Goal: Obtain resource: Obtain resource

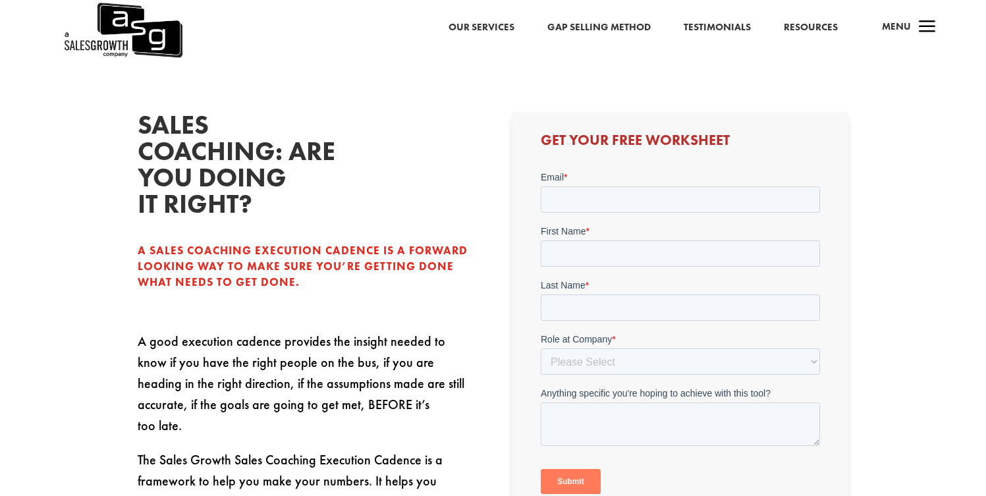
scroll to position [300, 0]
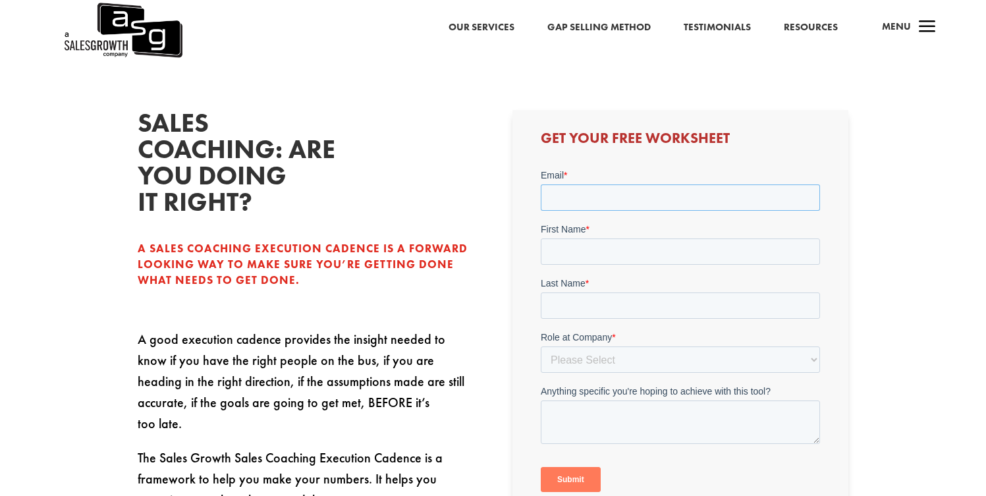
click at [587, 187] on input "Email *" at bounding box center [680, 197] width 279 height 26
type input "[PERSON_NAME][EMAIL_ADDRESS][DOMAIN_NAME]"
type input "[PERSON_NAME]"
type input "Hjelleset"
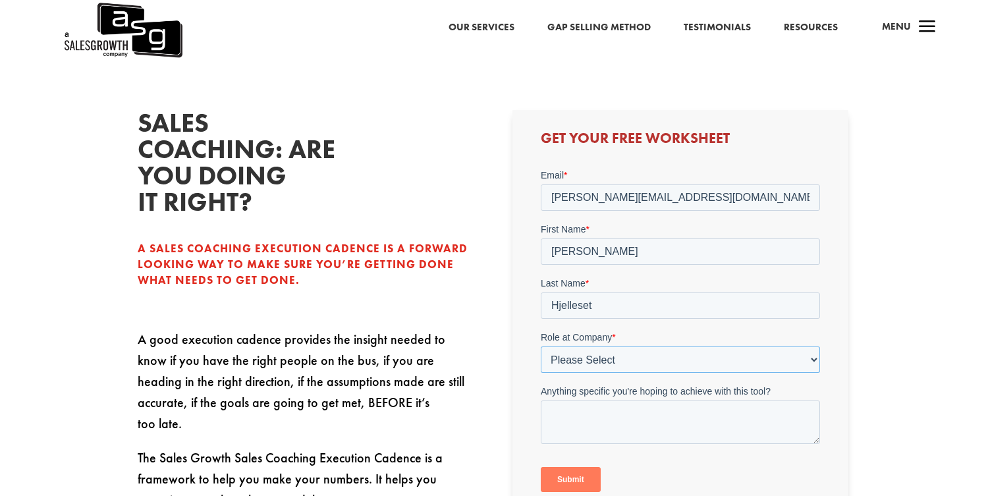
click at [588, 360] on select "Please Select C-Level (CRO, CSO, etc) Senior Leadership (VP of Sales, VP of Ena…" at bounding box center [680, 359] width 279 height 26
select select "C-Level (CRO, CSO, etc)"
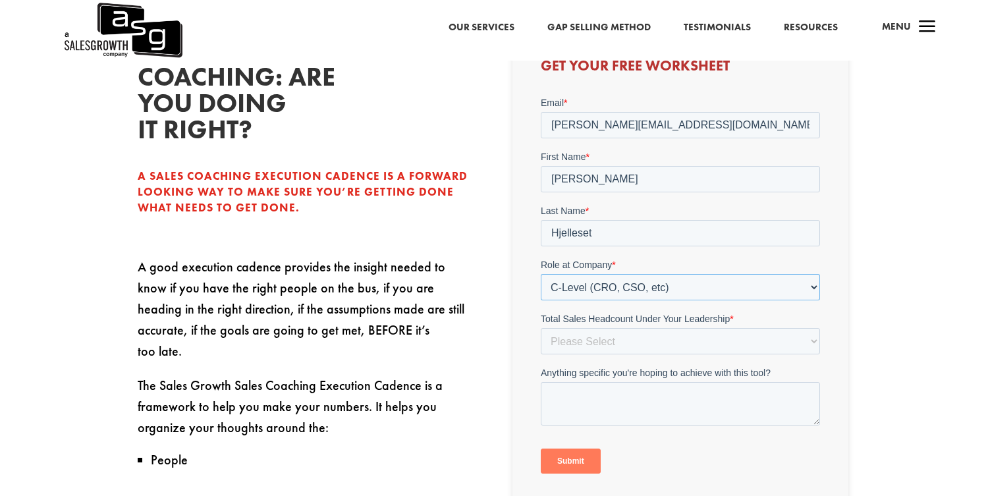
scroll to position [375, 0]
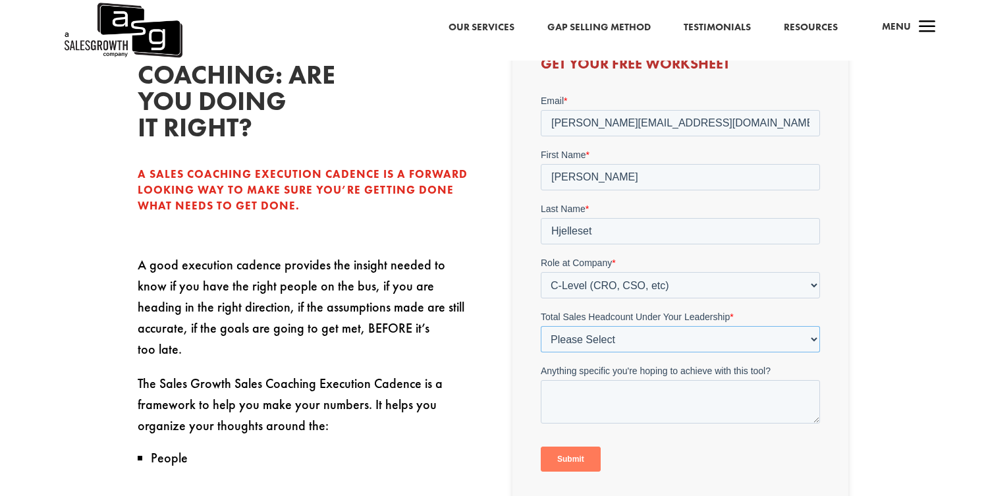
click at [644, 335] on select "Please Select Just Me 1-9 10-19 20-49 50-99 100+" at bounding box center [680, 338] width 279 height 26
select select "1-9"
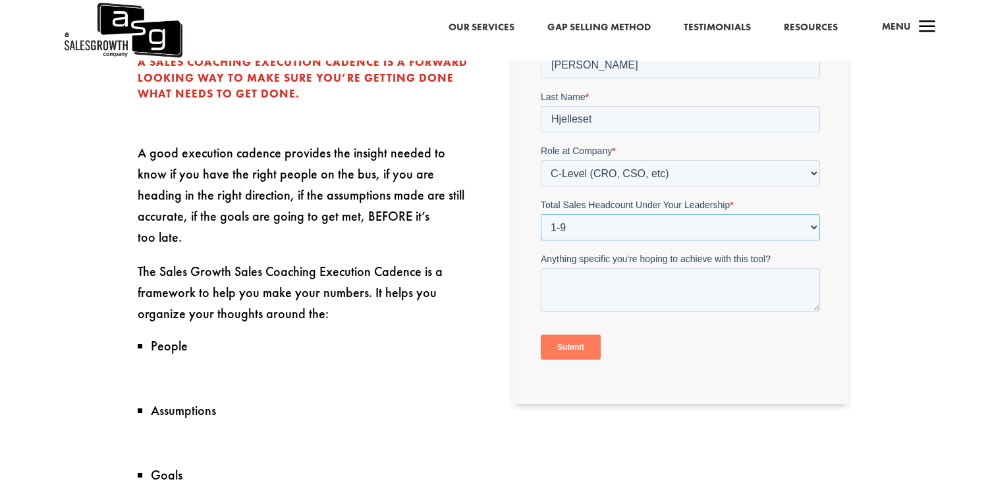
scroll to position [497, 0]
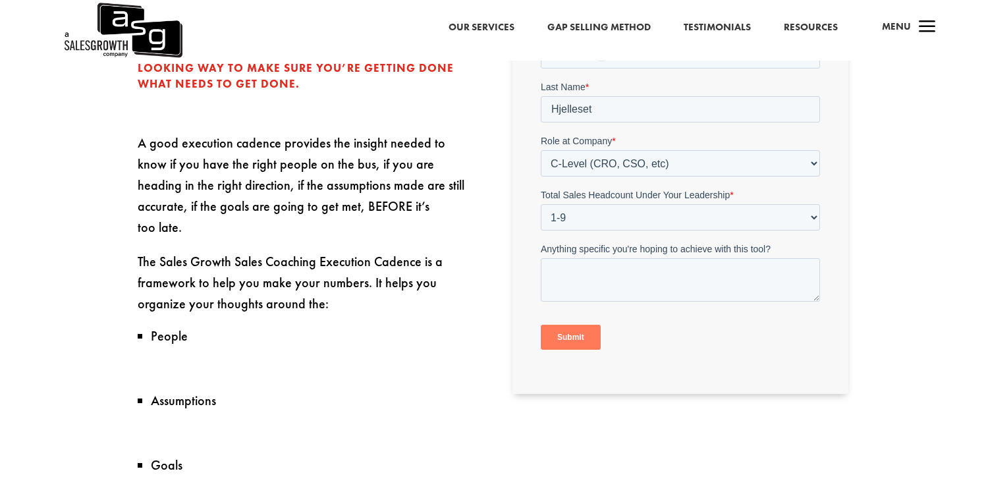
click at [576, 346] on input "Submit" at bounding box center [571, 337] width 60 height 25
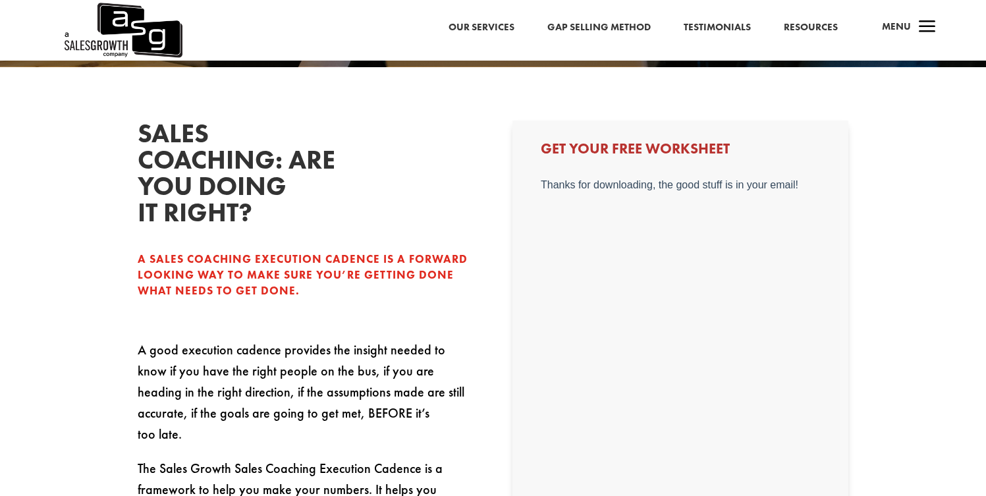
scroll to position [286, 0]
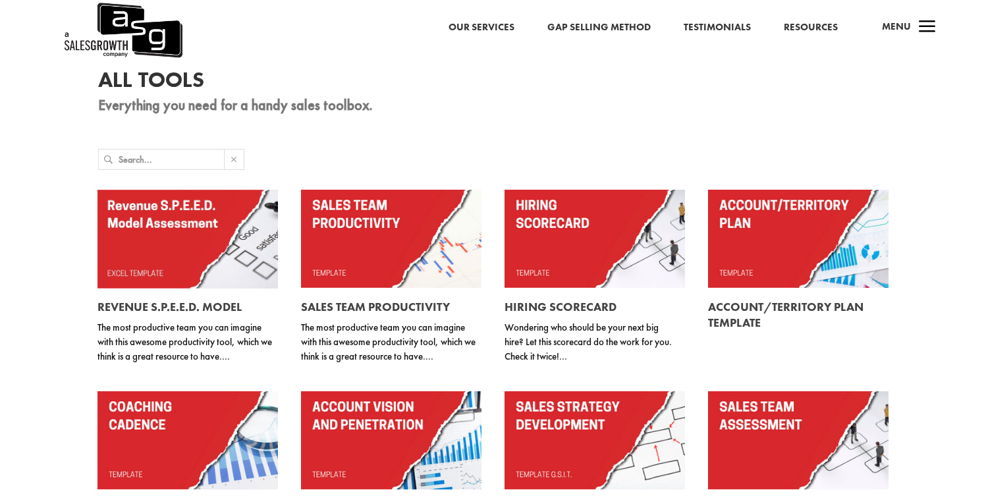
scroll to position [99, 0]
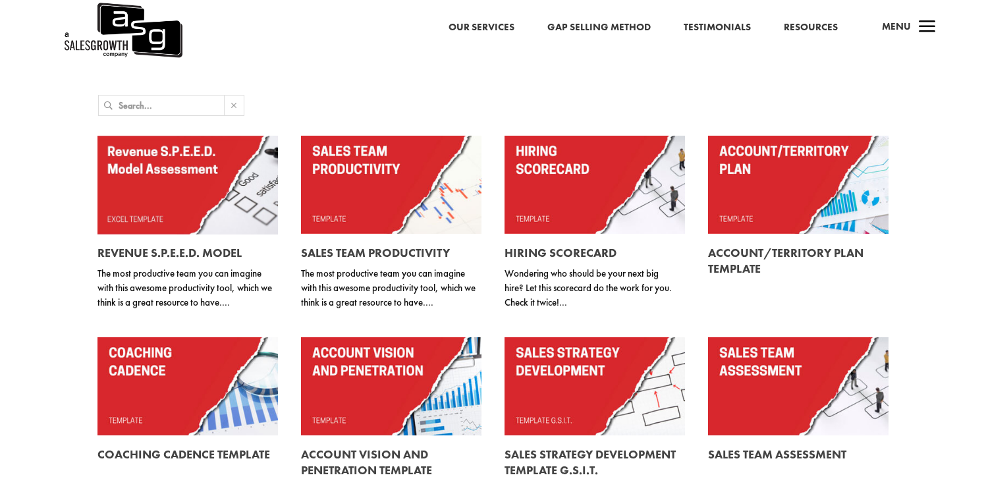
click at [399, 190] on link at bounding box center [391, 185] width 181 height 98
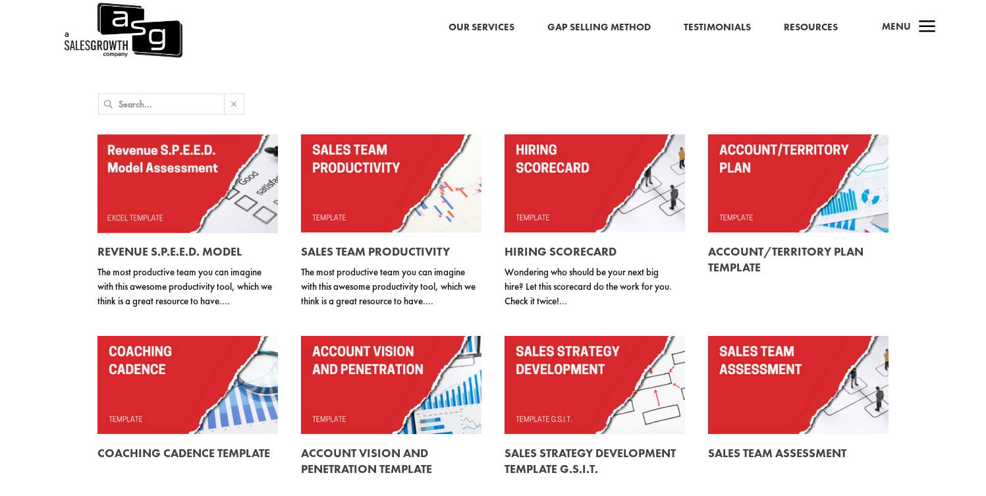
scroll to position [101, 0]
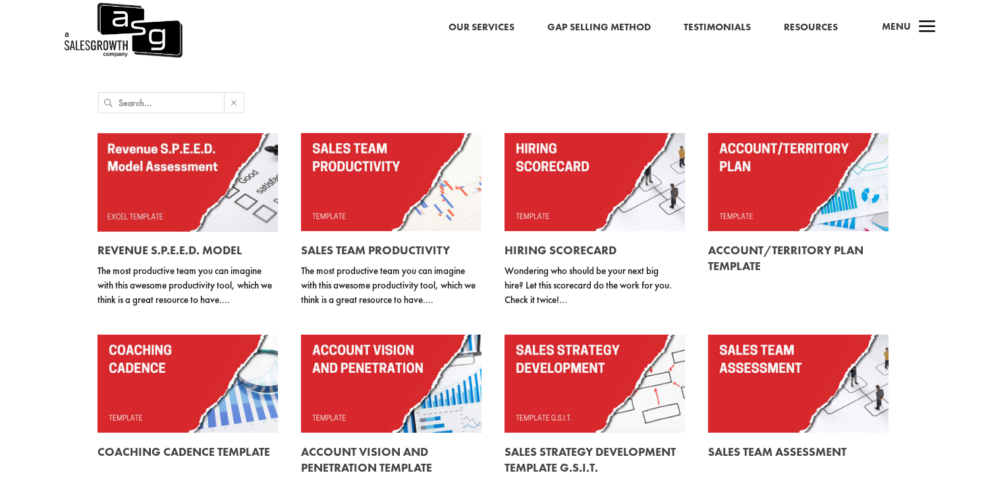
click at [816, 173] on link at bounding box center [798, 182] width 181 height 98
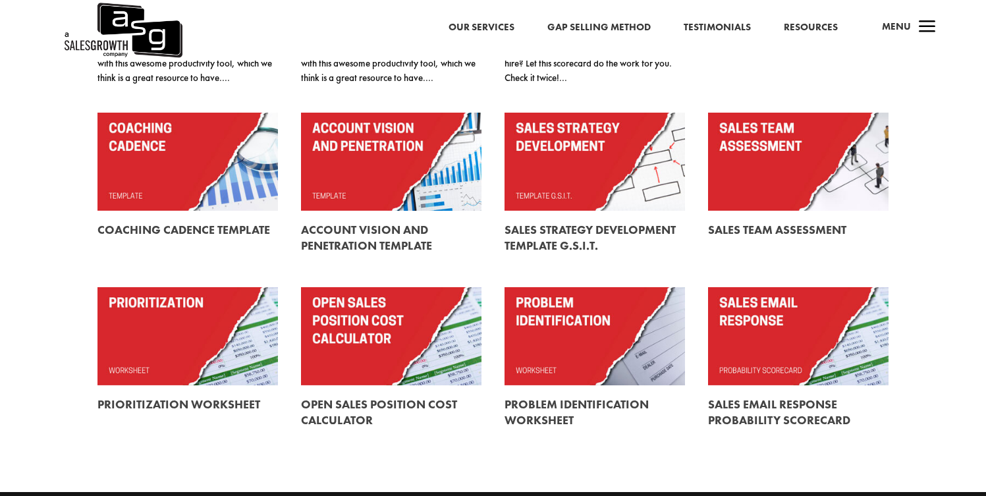
scroll to position [370, 0]
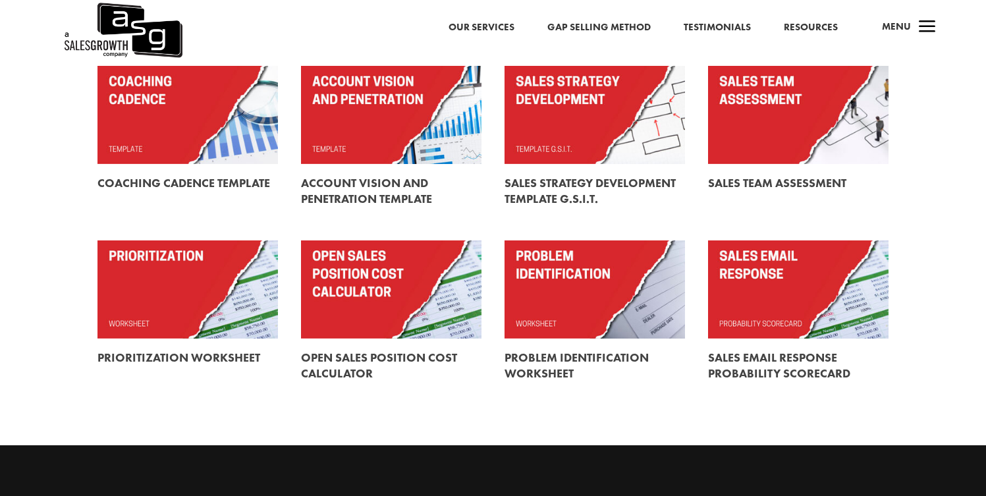
click at [615, 122] on link at bounding box center [595, 115] width 181 height 98
click at [601, 289] on link at bounding box center [595, 289] width 181 height 98
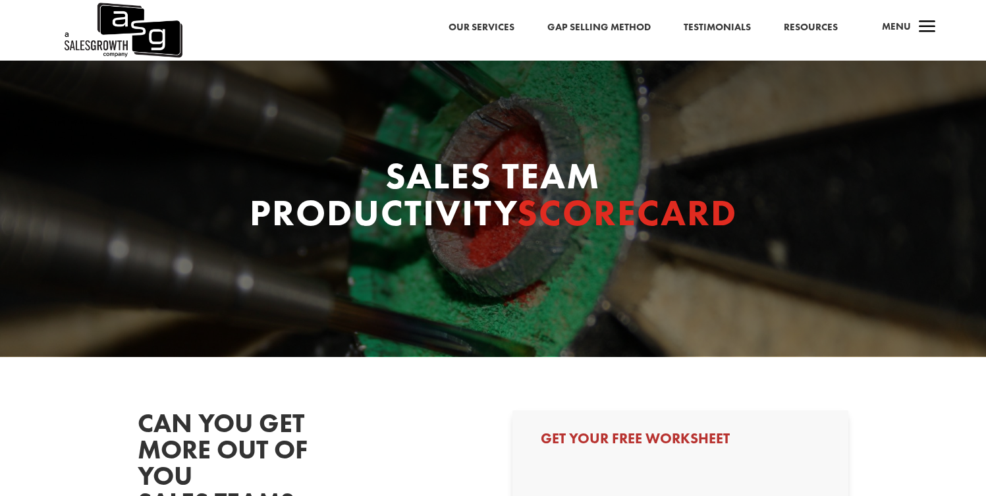
select select "C-Level (CRO, CSO, etc)"
select select "1-9"
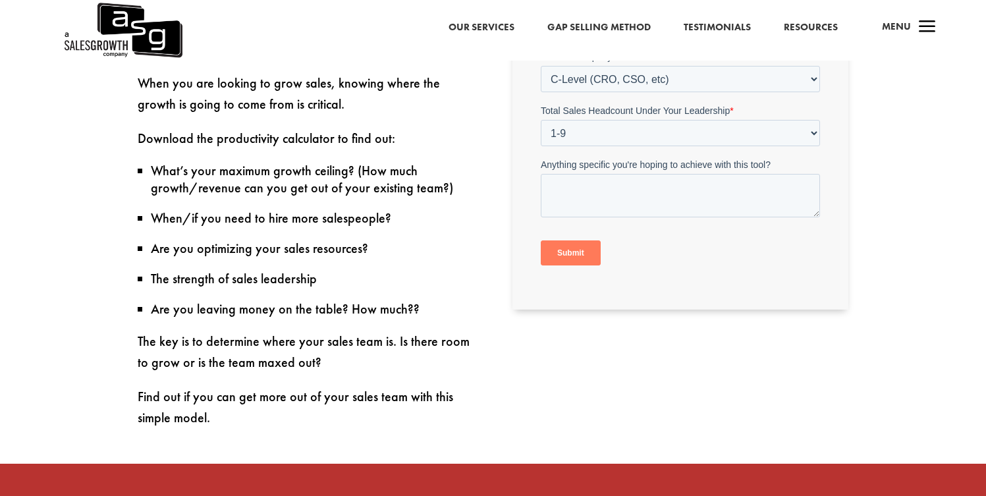
scroll to position [587, 0]
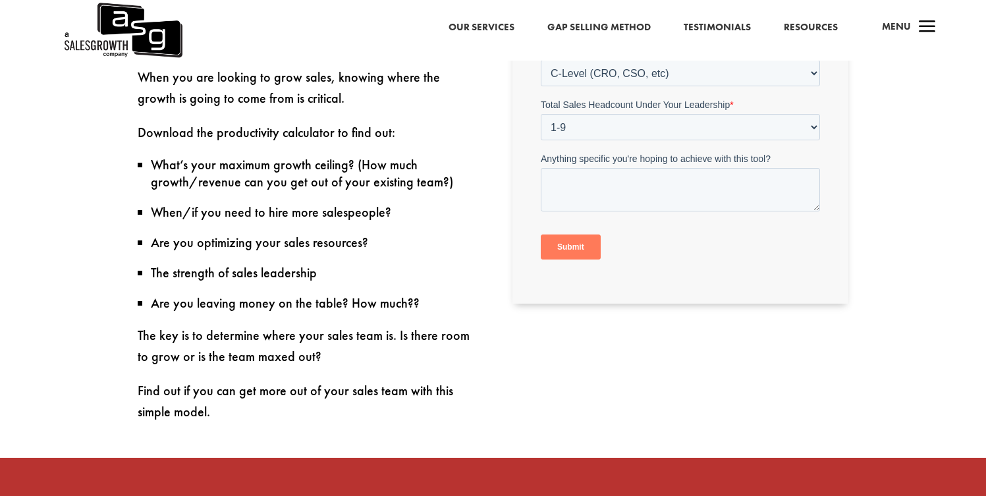
click at [563, 252] on input "Submit" at bounding box center [571, 247] width 60 height 25
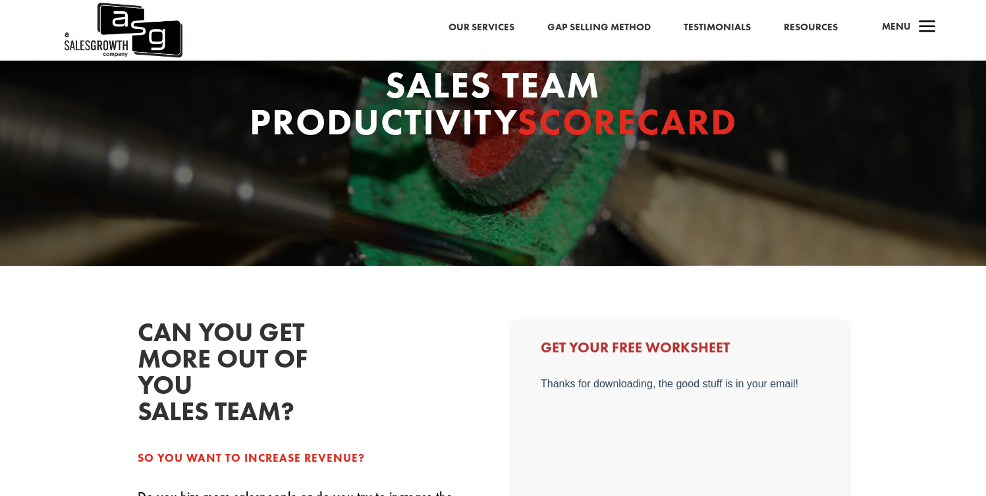
scroll to position [168, 0]
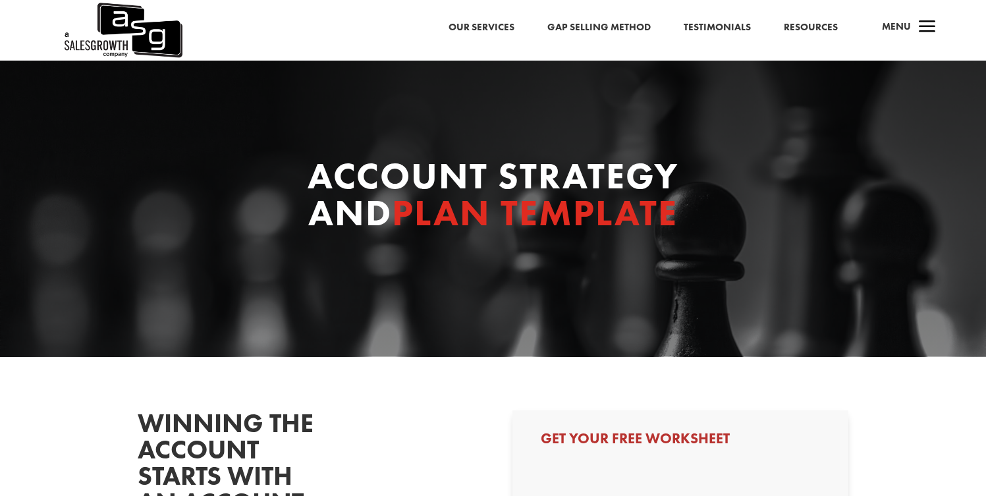
select select "C-Level (CRO, CSO, etc)"
select select "1-9"
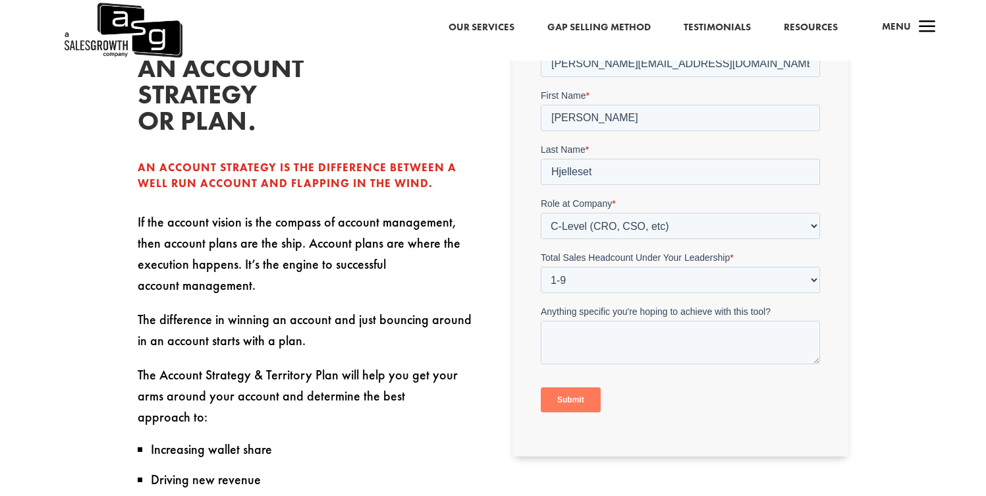
scroll to position [408, 0]
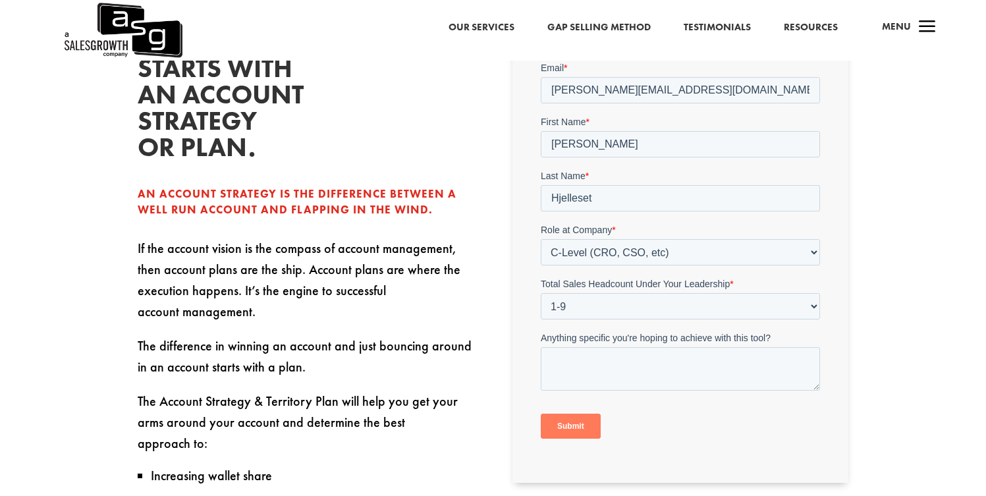
click at [563, 420] on input "Submit" at bounding box center [571, 425] width 60 height 25
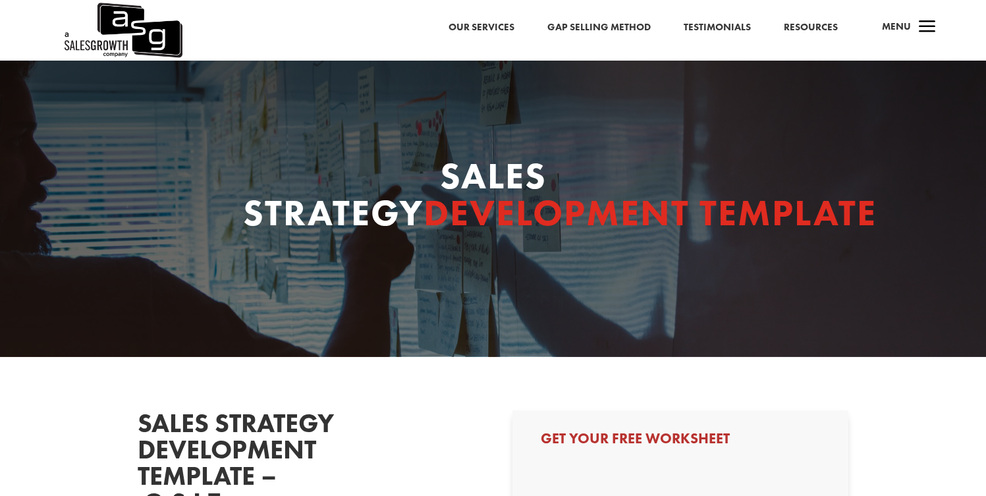
select select "C-Level (CRO, CSO, etc)"
select select "1-9"
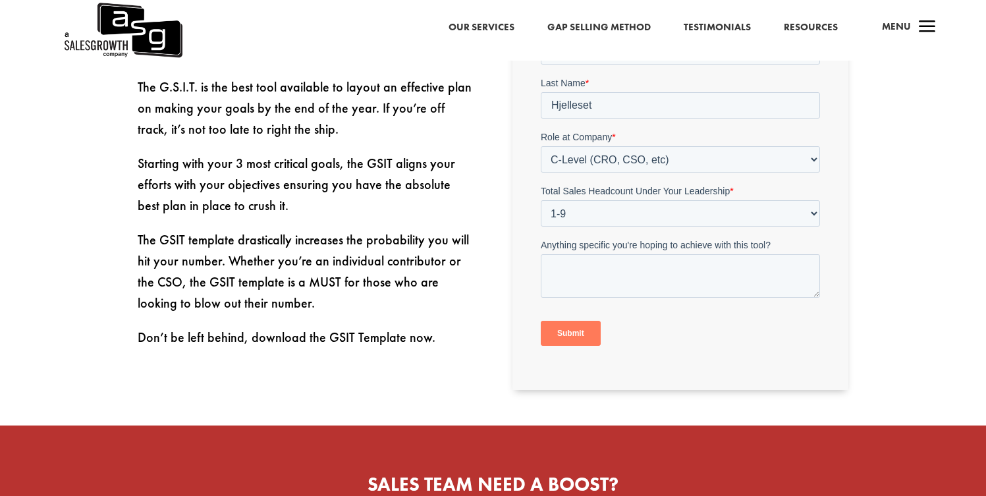
scroll to position [500, 0]
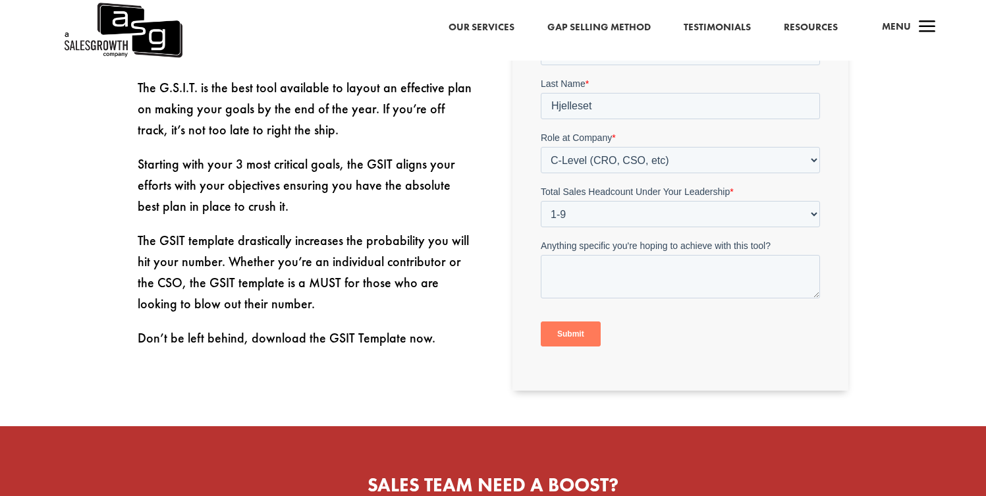
click at [557, 335] on input "Submit" at bounding box center [571, 334] width 60 height 25
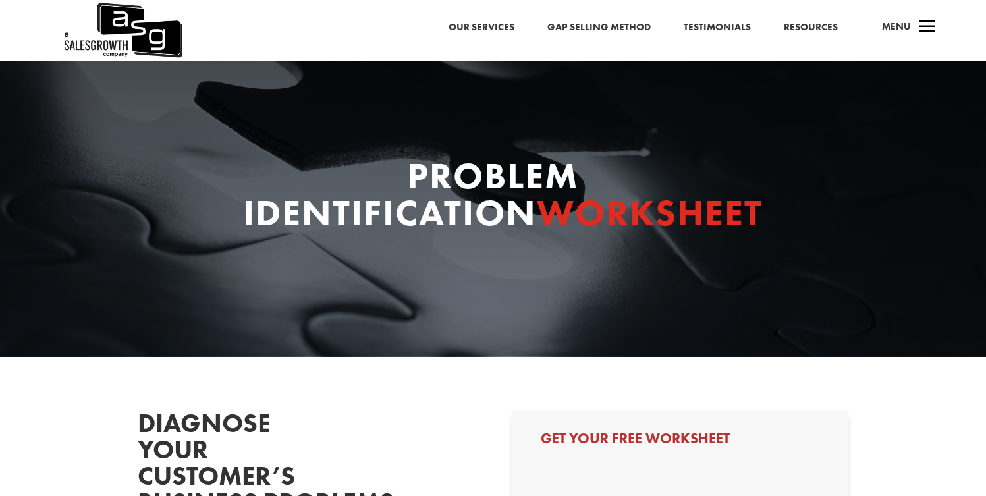
scroll to position [61, 0]
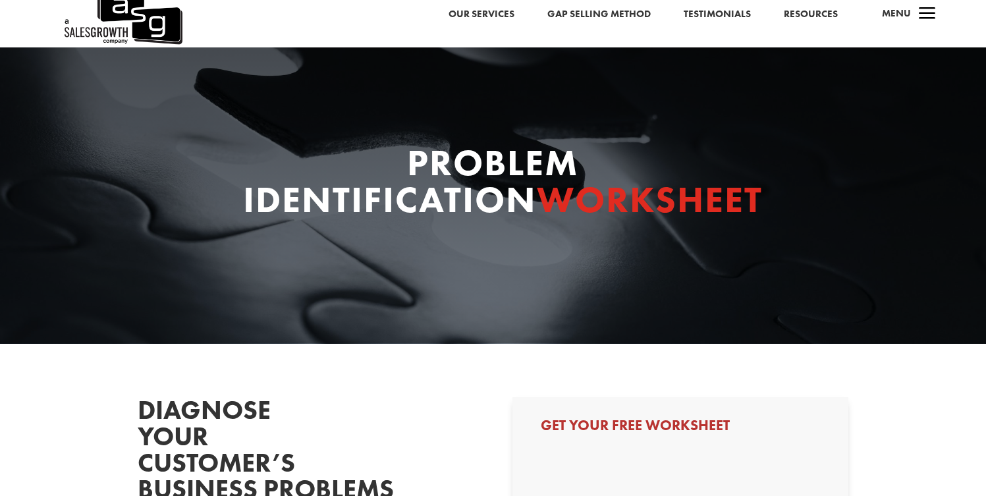
select select "C-Level (CRO, CSO, etc)"
select select "1-9"
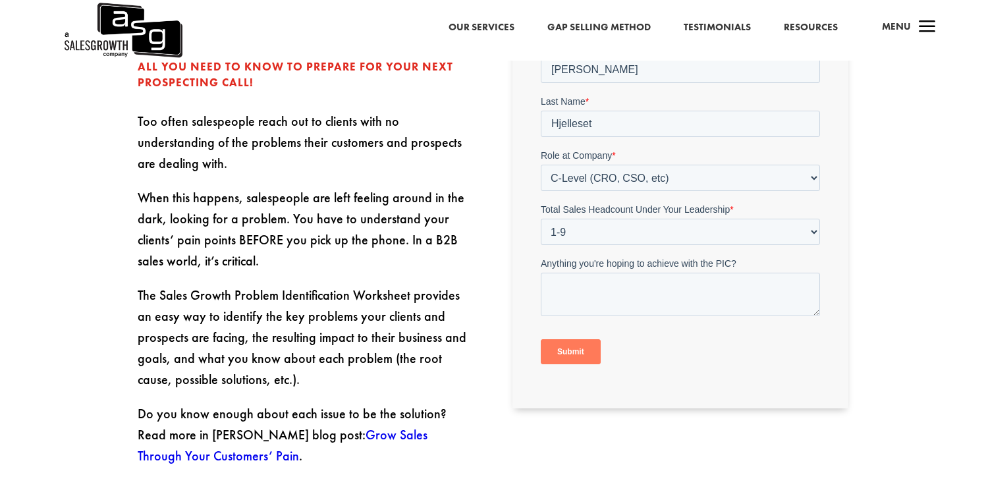
scroll to position [524, 0]
